Goal: Information Seeking & Learning: Learn about a topic

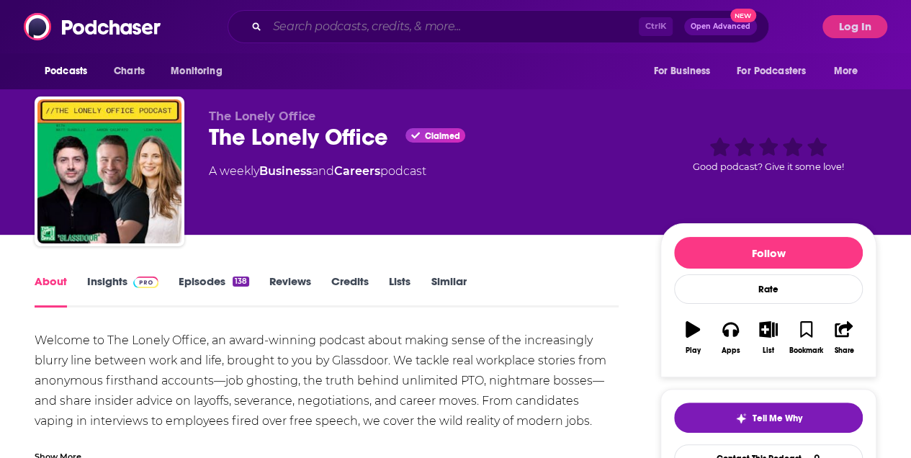
click at [297, 33] on input "Search podcasts, credits, & more..." at bounding box center [452, 26] width 371 height 23
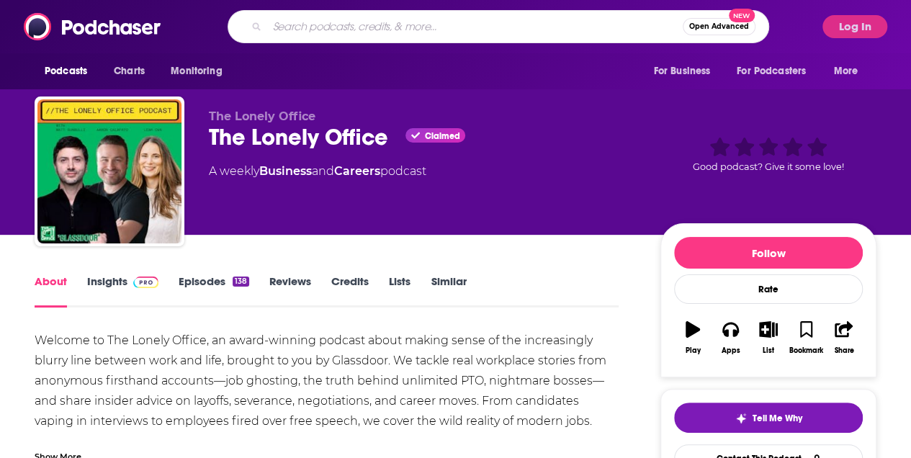
paste input "The Reboot Chronicles with [PERSON_NAME]"
type input "The Reboot Chronicles with [PERSON_NAME]"
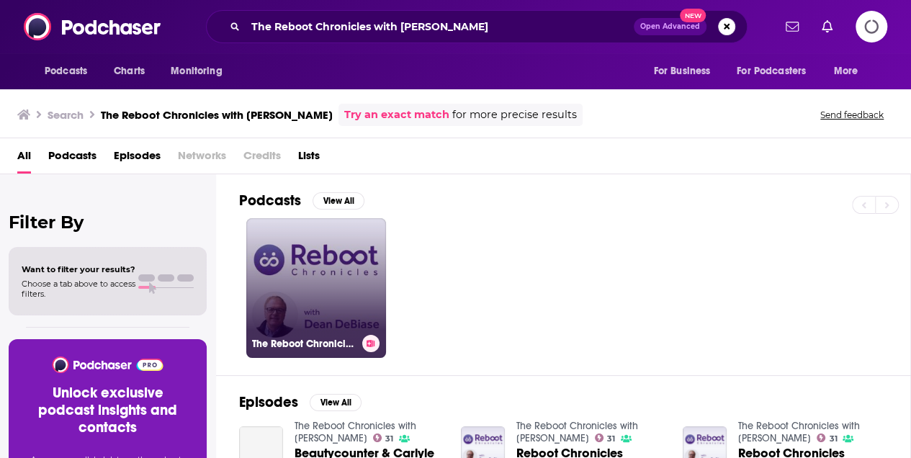
click at [284, 266] on link "The Reboot Chronicles with [PERSON_NAME]" at bounding box center [316, 288] width 140 height 140
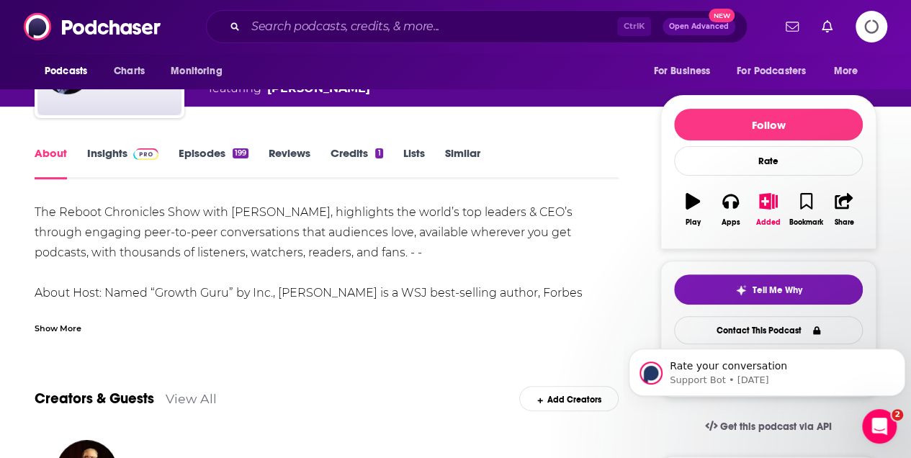
scroll to position [144, 0]
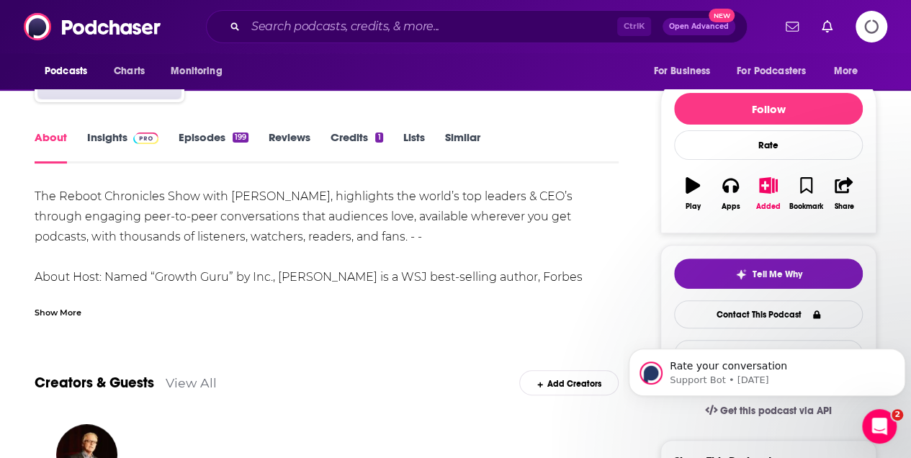
click at [62, 310] on div "Show More" at bounding box center [58, 311] width 47 height 14
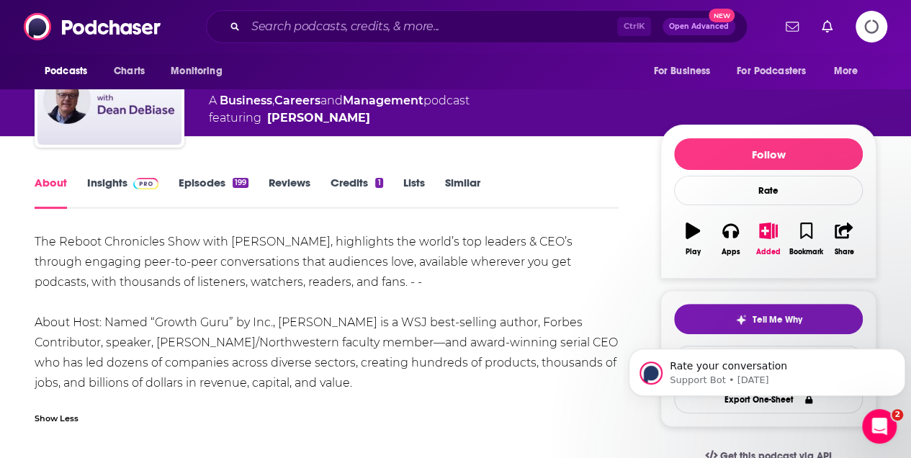
scroll to position [0, 0]
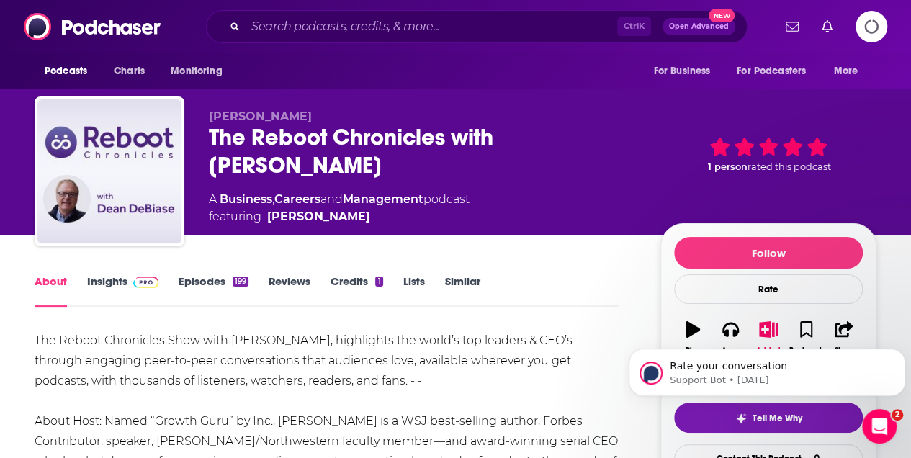
click at [123, 281] on link "Insights" at bounding box center [122, 290] width 71 height 33
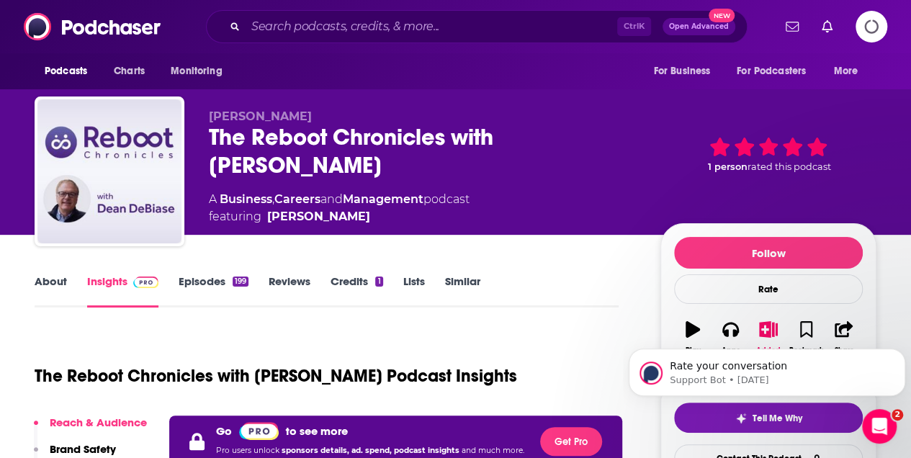
click at [868, 28] on icon "Logging in" at bounding box center [871, 26] width 35 height 35
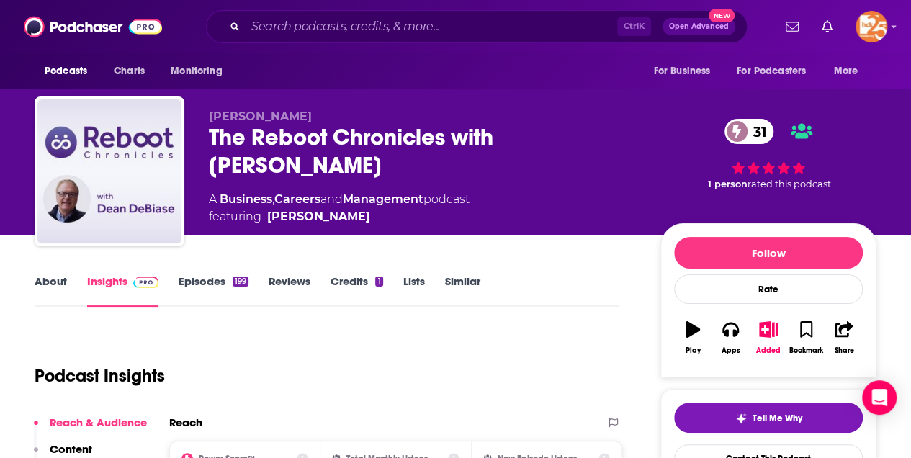
click at [52, 279] on link "About" at bounding box center [51, 290] width 32 height 33
